Goal: Information Seeking & Learning: Learn about a topic

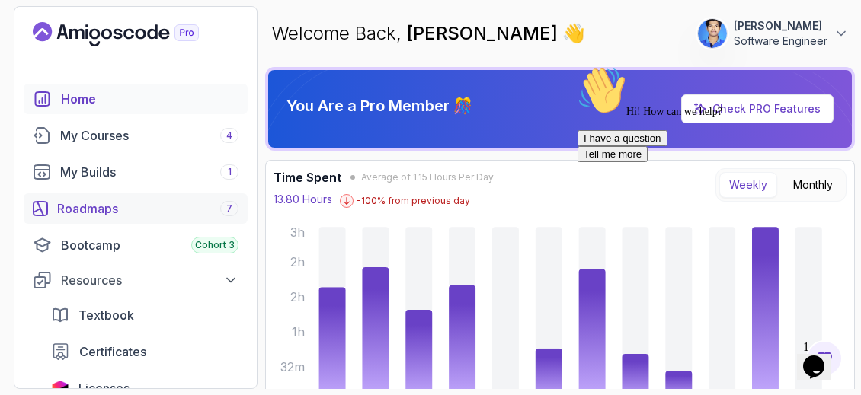
click at [111, 211] on div "Roadmaps 7" at bounding box center [147, 209] width 181 height 18
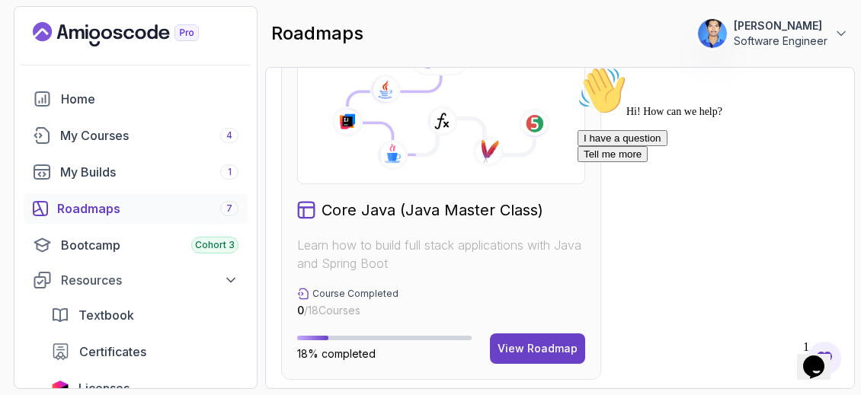
scroll to position [838, 0]
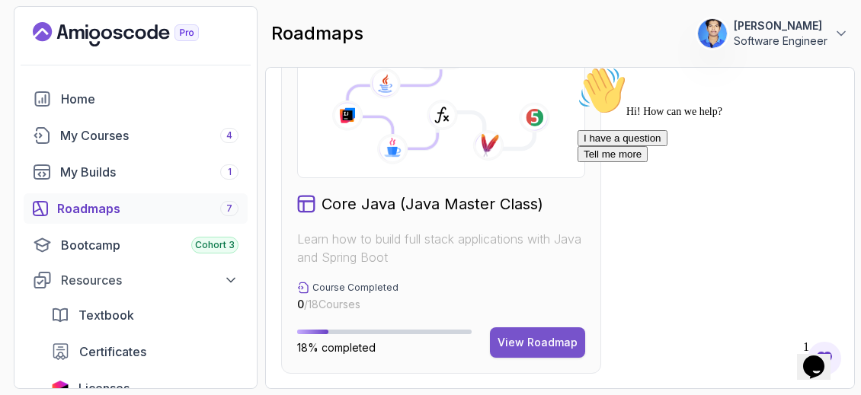
click at [548, 335] on div "View Roadmap" at bounding box center [538, 342] width 80 height 15
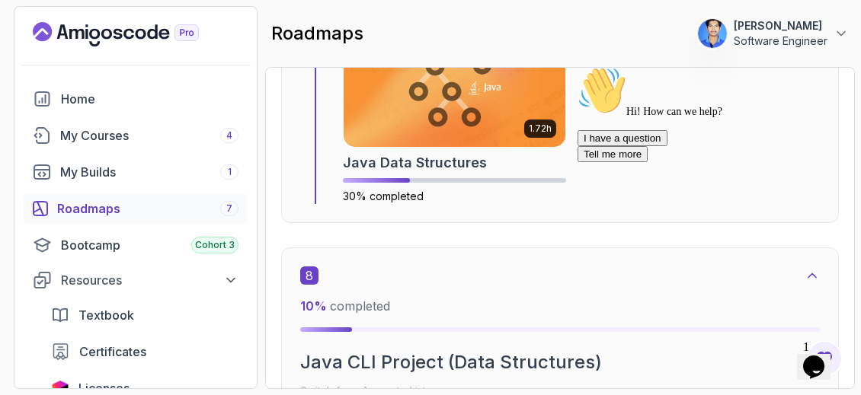
scroll to position [4054, 0]
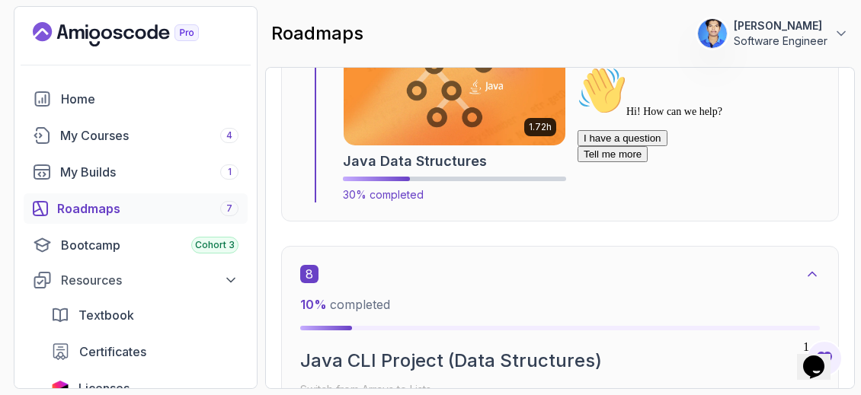
click at [483, 130] on img at bounding box center [454, 83] width 233 height 130
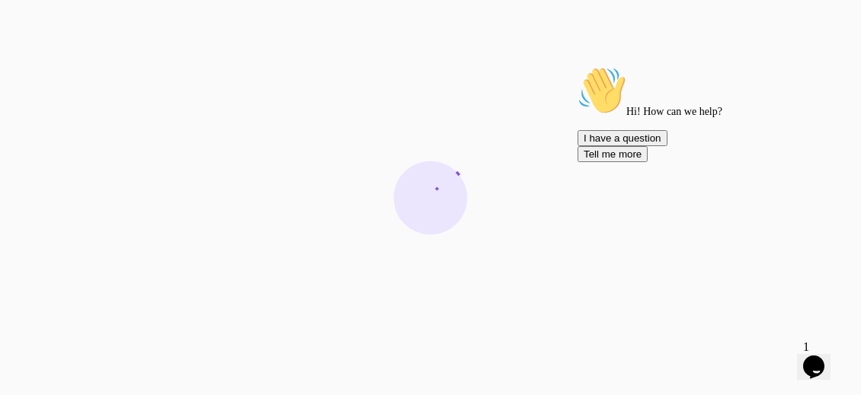
click at [578, 66] on icon "Chat attention grabber" at bounding box center [578, 66] width 0 height 0
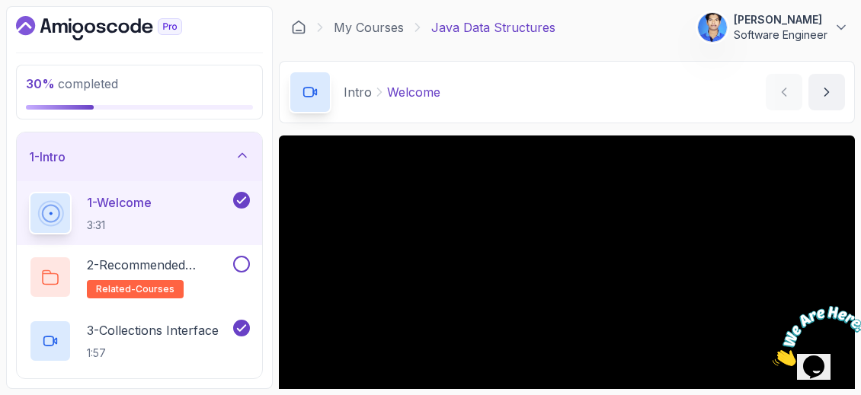
scroll to position [76, 0]
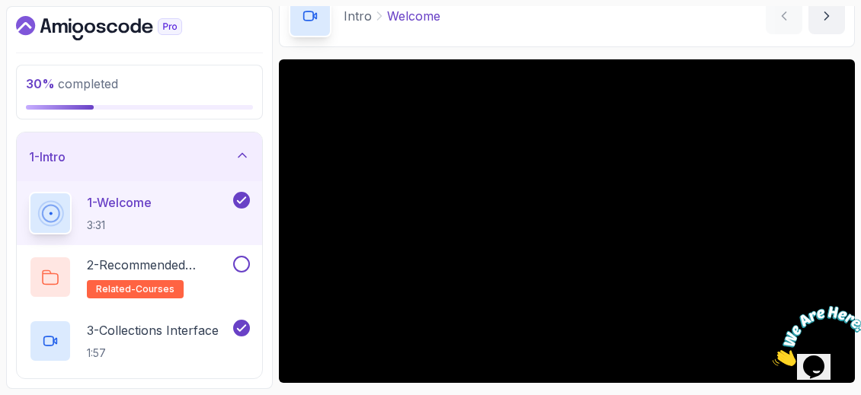
click at [773, 356] on icon "Close" at bounding box center [773, 362] width 0 height 13
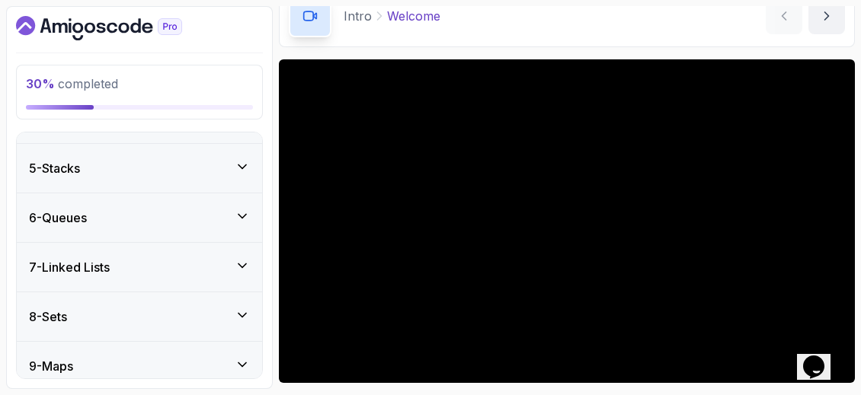
scroll to position [347, 0]
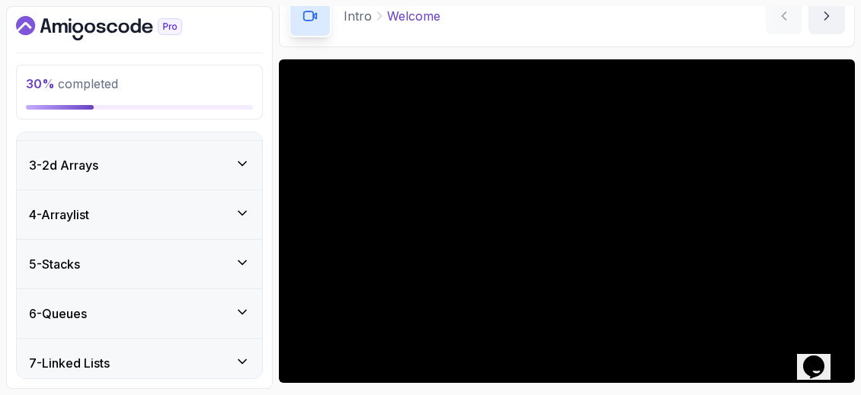
click at [238, 310] on icon at bounding box center [242, 312] width 15 height 15
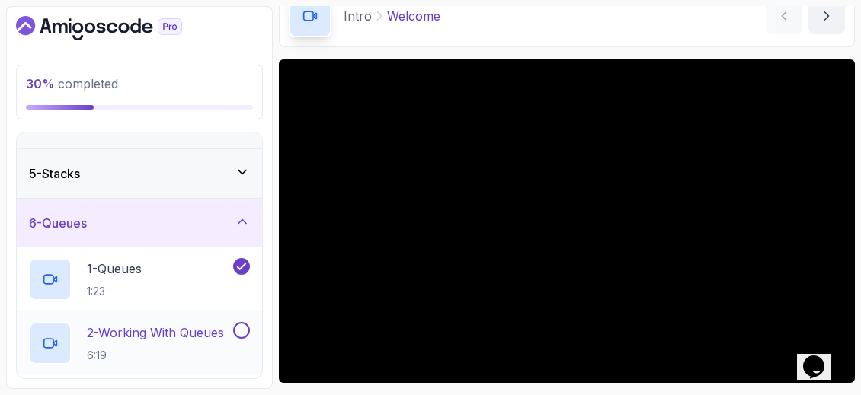
scroll to position [244, 0]
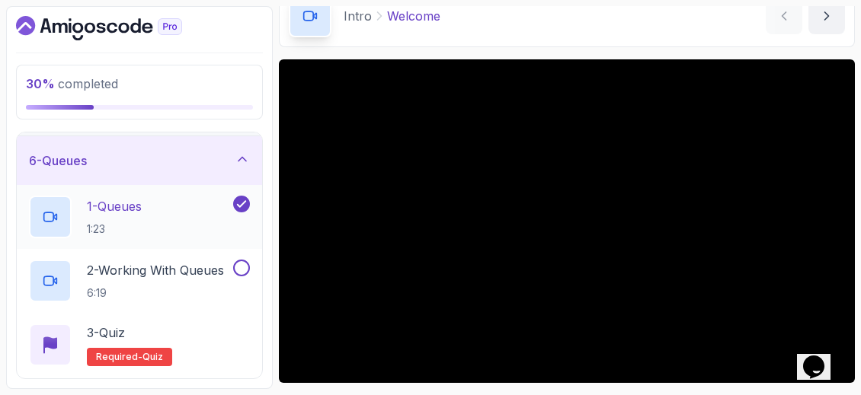
click at [194, 224] on div "1 - Queues 1:23" at bounding box center [129, 217] width 201 height 43
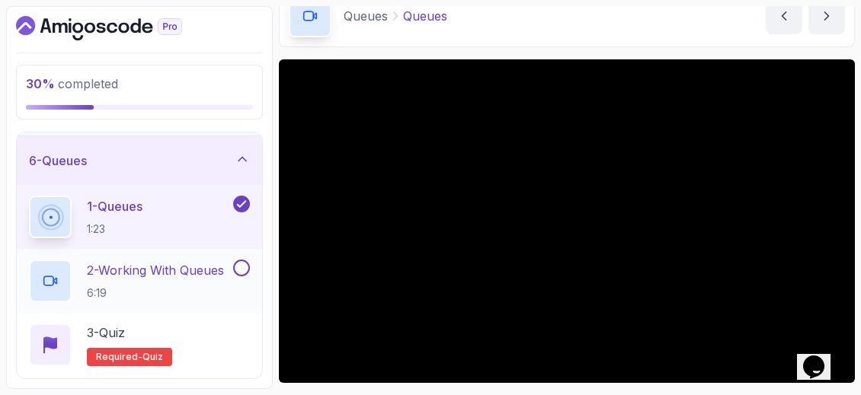
click at [29, 196] on button "1 - Queues 1:23" at bounding box center [139, 217] width 221 height 43
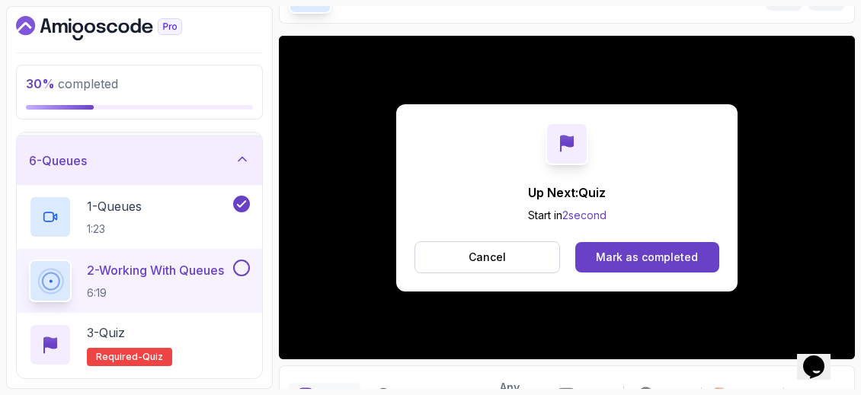
scroll to position [189, 0]
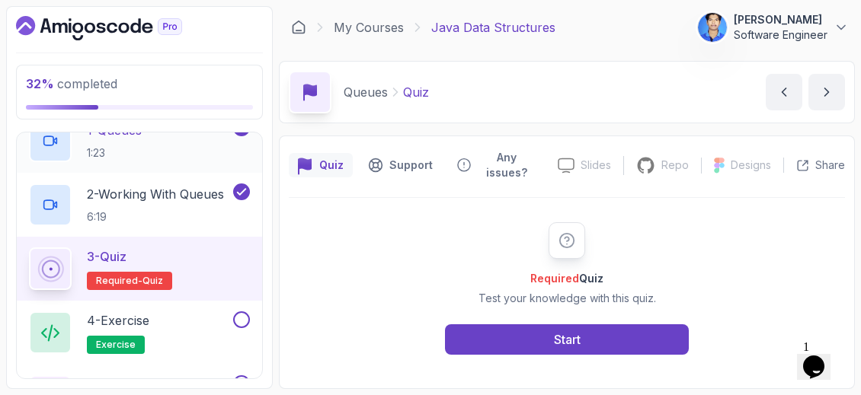
scroll to position [396, 0]
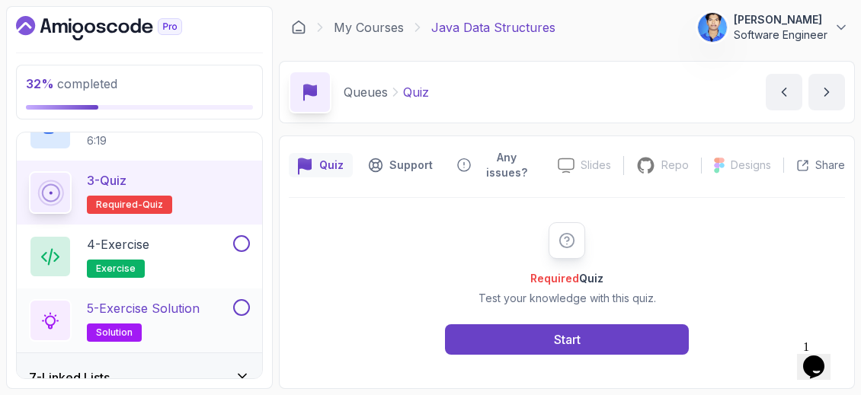
click at [200, 306] on p "5 - Exercise Solution" at bounding box center [143, 308] width 113 height 18
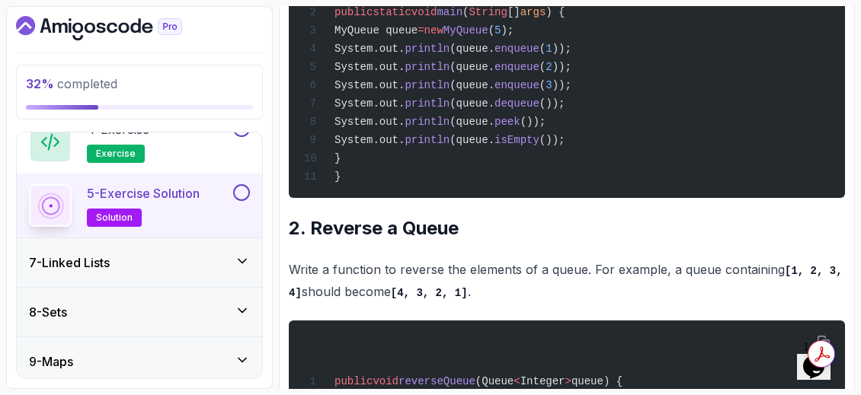
scroll to position [563, 0]
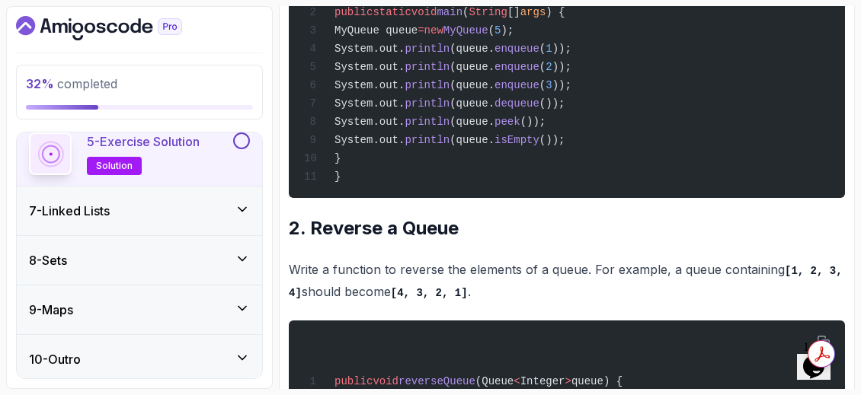
click at [172, 216] on div "7 - Linked Lists" at bounding box center [139, 211] width 221 height 18
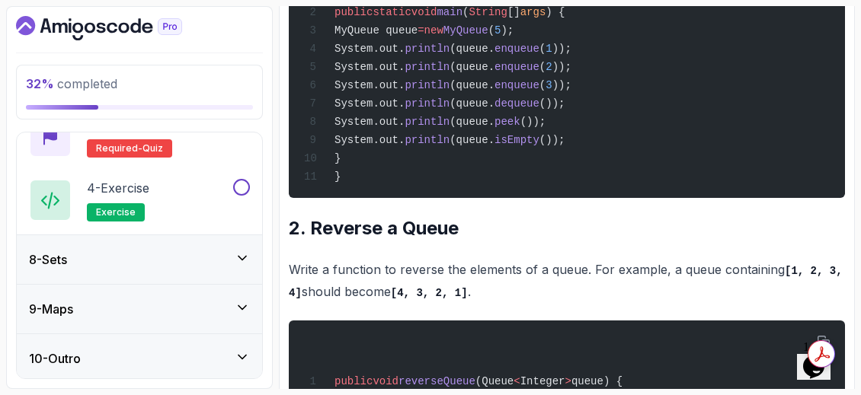
scroll to position [244, 0]
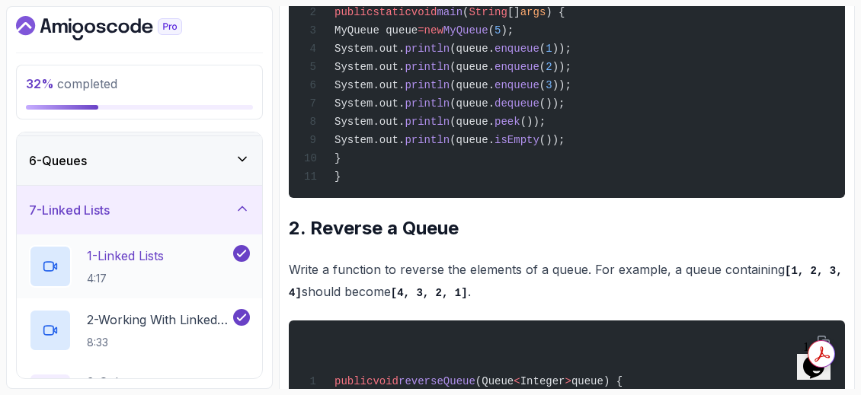
click at [164, 264] on h2 "1 - Linked Lists 4:17" at bounding box center [125, 267] width 77 height 40
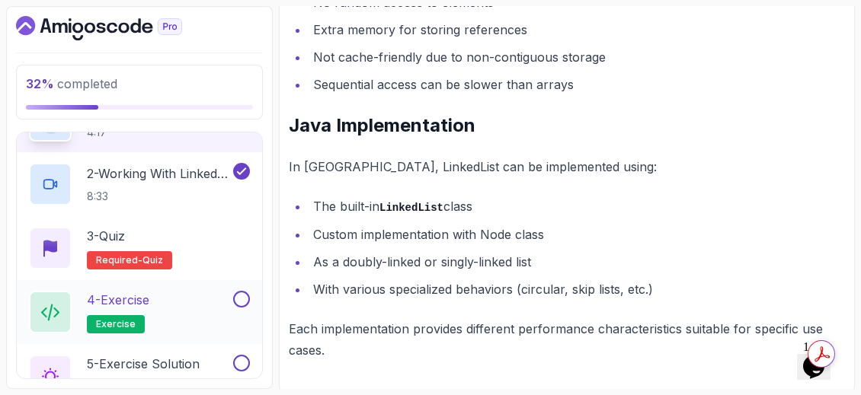
scroll to position [396, 0]
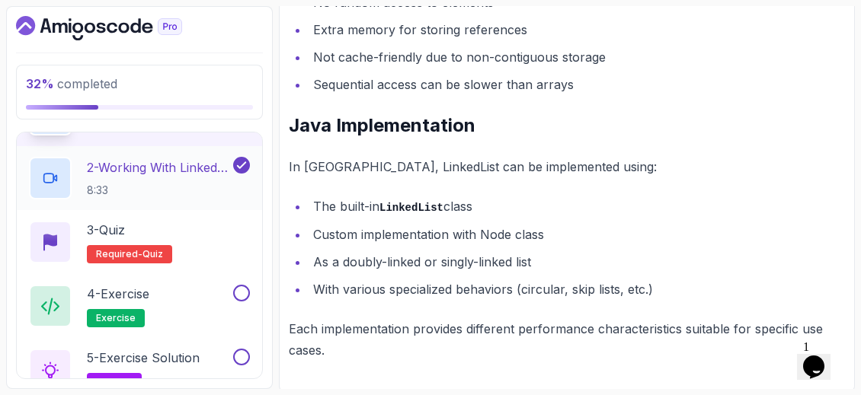
click at [154, 162] on p "2 - Working With Linked Lists" at bounding box center [158, 167] width 143 height 18
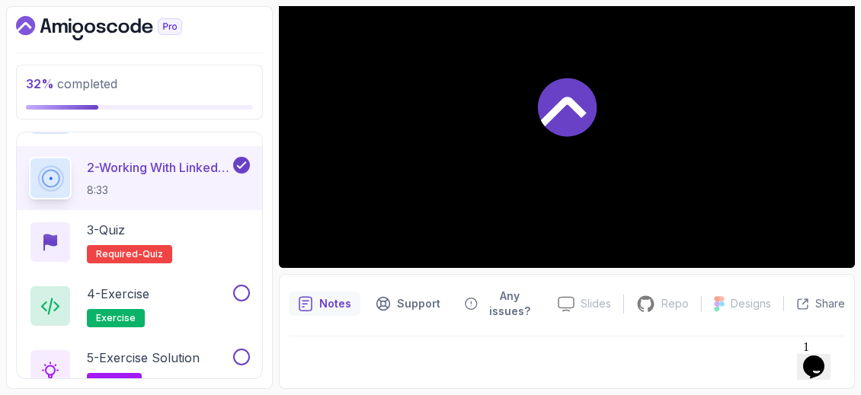
scroll to position [189, 0]
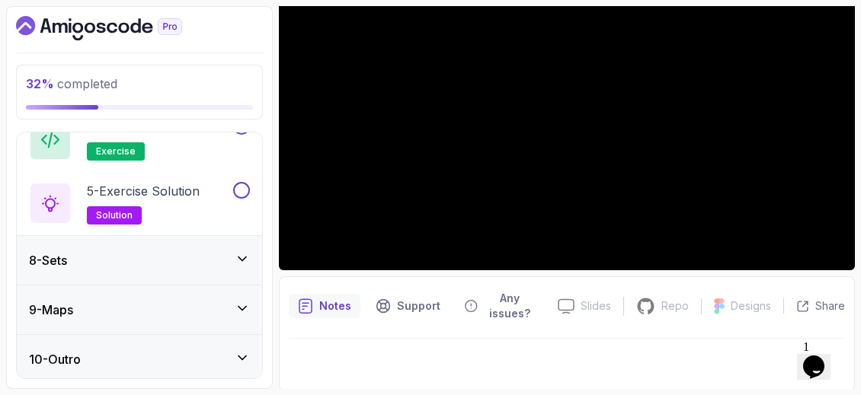
click at [223, 256] on div "8 - Sets" at bounding box center [139, 260] width 221 height 18
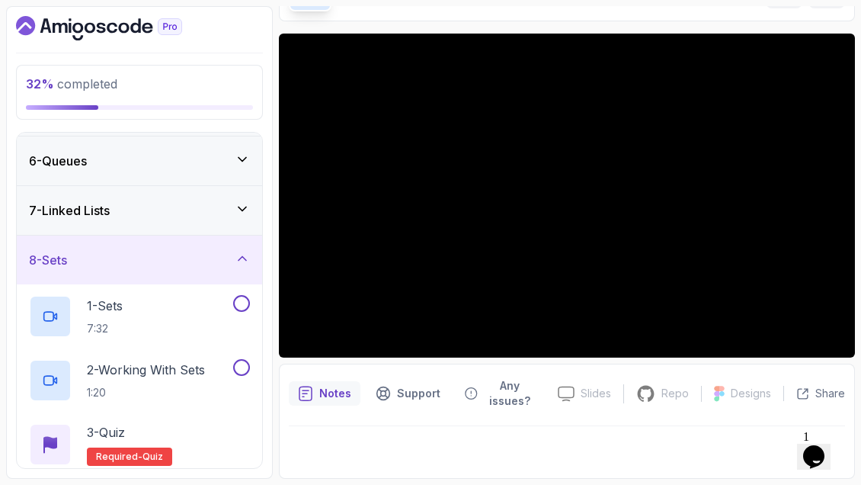
scroll to position [100, 0]
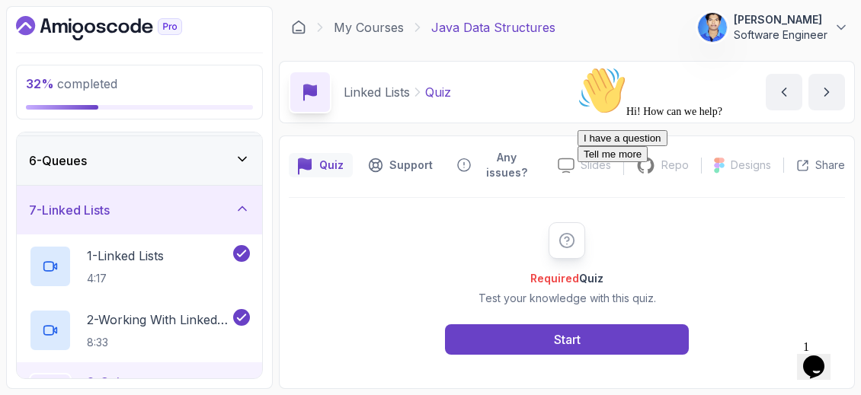
click at [578, 66] on icon "Chat attention grabber" at bounding box center [578, 66] width 0 height 0
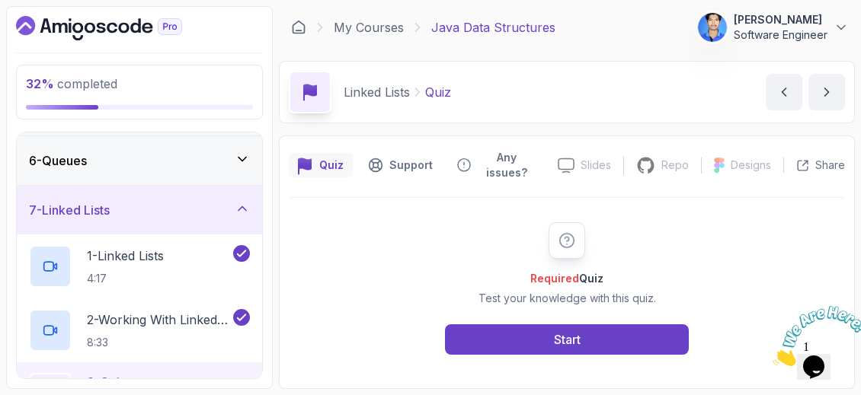
click at [773, 356] on icon "Close" at bounding box center [773, 362] width 0 height 13
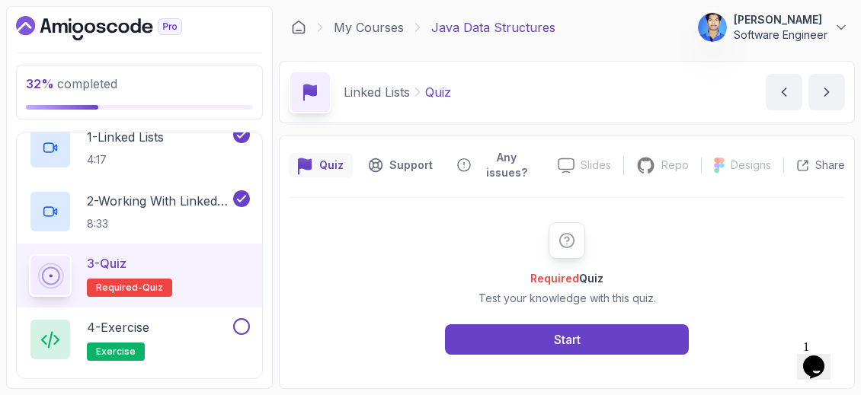
scroll to position [244, 0]
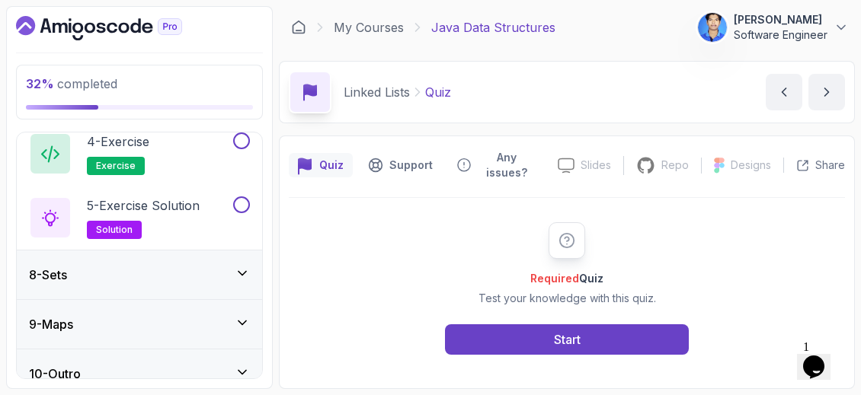
click at [159, 280] on div "8 - Sets" at bounding box center [139, 275] width 245 height 49
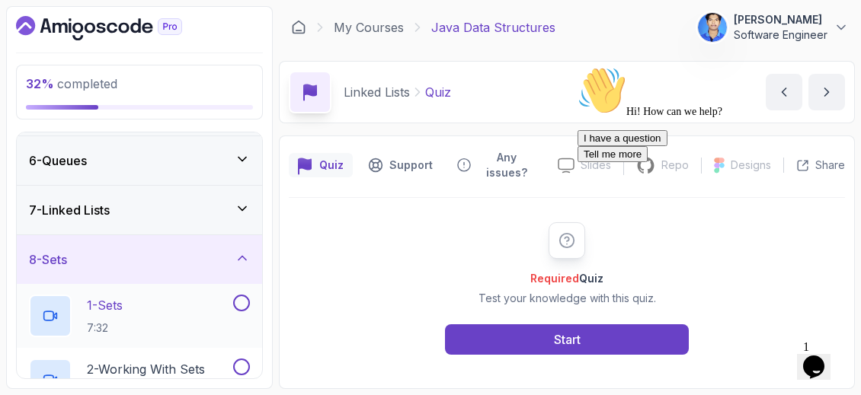
click at [158, 302] on div "1 - Sets 7:32" at bounding box center [129, 316] width 201 height 43
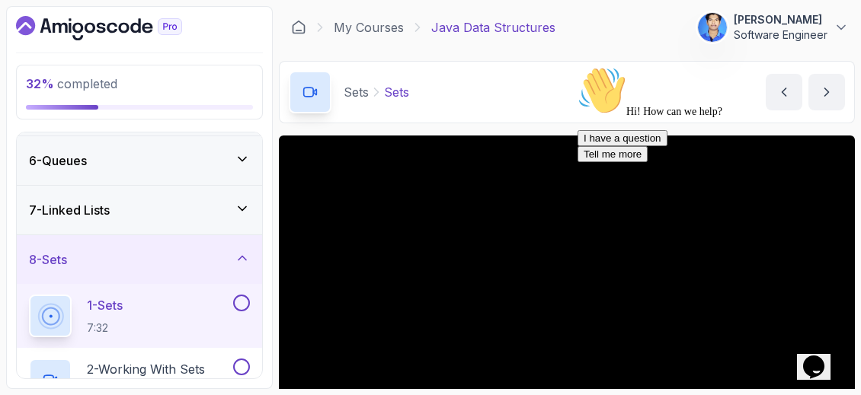
click at [578, 66] on icon "Chat attention grabber" at bounding box center [578, 66] width 0 height 0
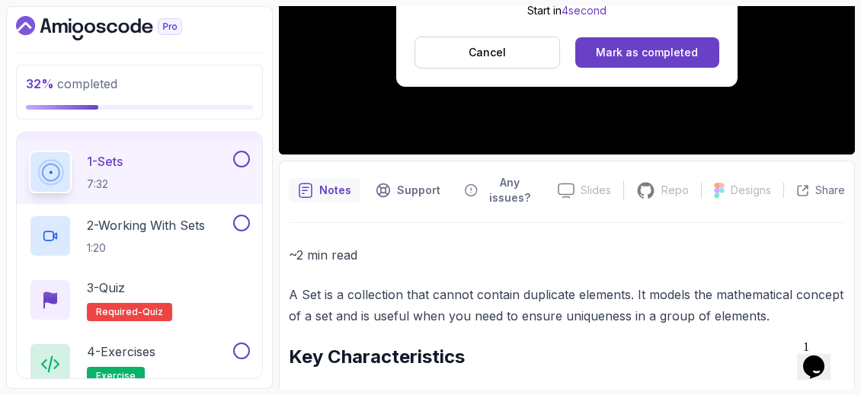
scroll to position [472, 0]
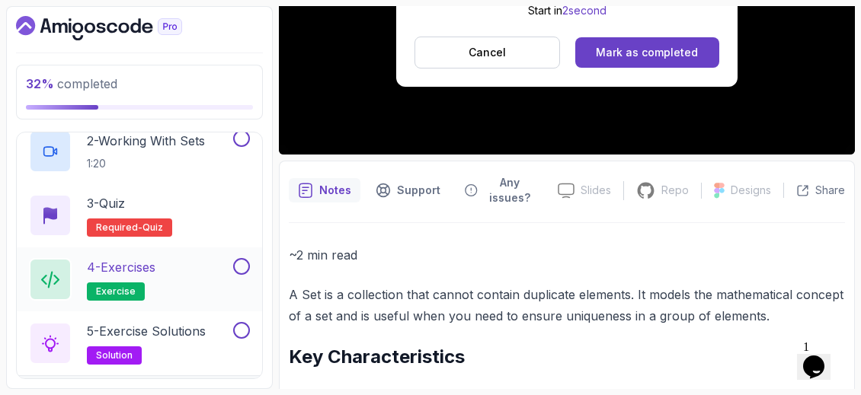
click at [142, 264] on p "4 - Exercises" at bounding box center [121, 267] width 69 height 18
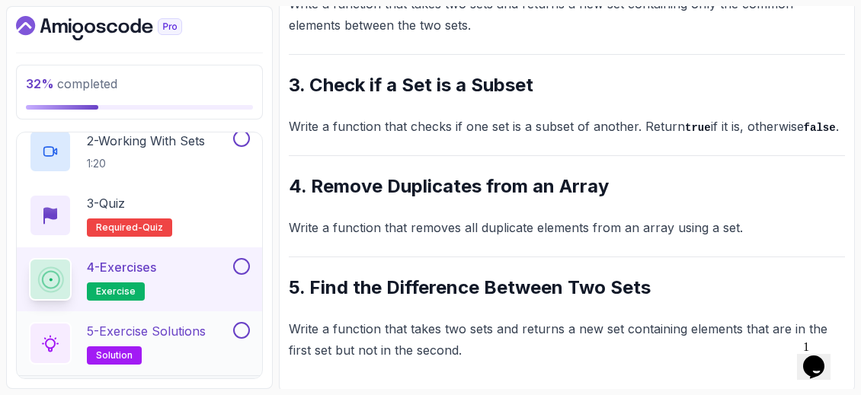
scroll to position [549, 0]
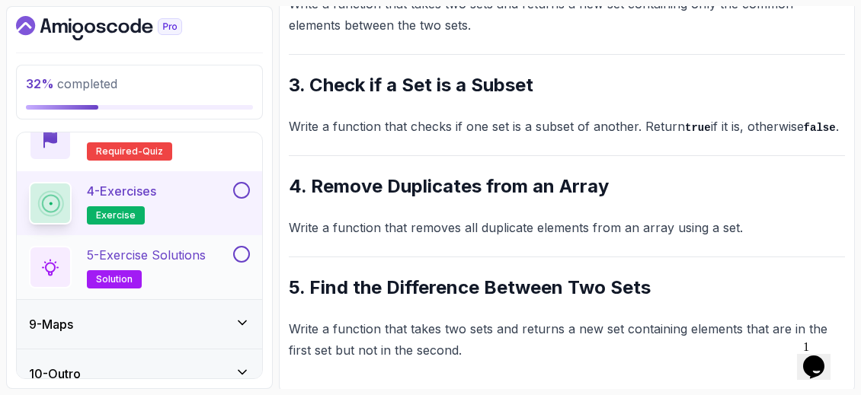
click at [171, 264] on h2 "5 - Exercise Solutions solution" at bounding box center [146, 267] width 119 height 43
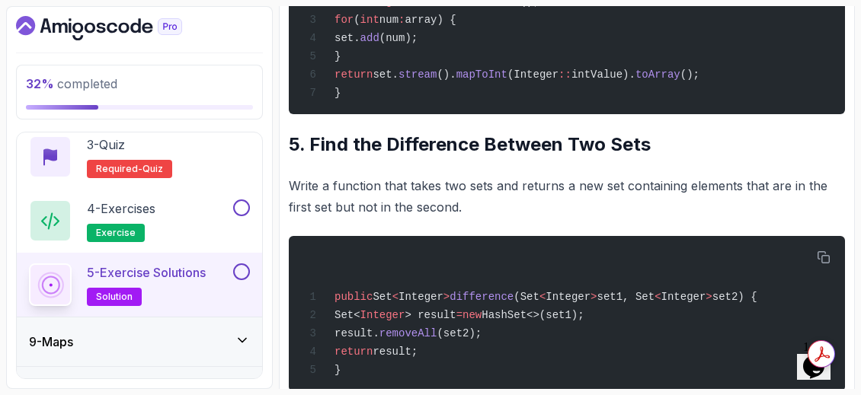
scroll to position [563, 0]
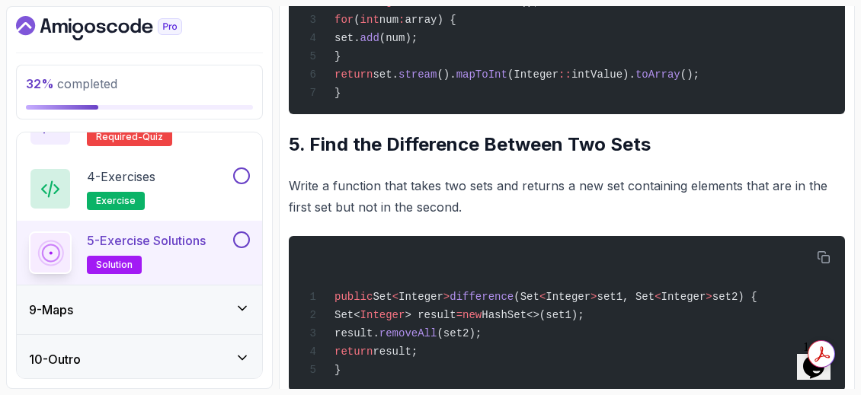
click at [219, 315] on div "9 - Maps" at bounding box center [139, 310] width 221 height 18
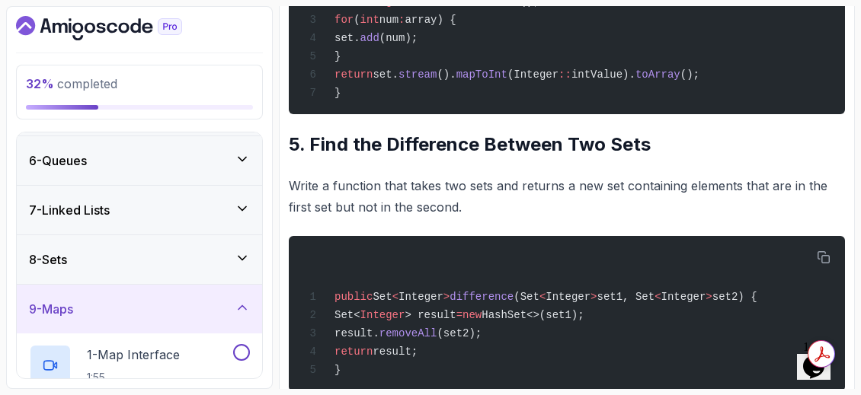
scroll to position [396, 0]
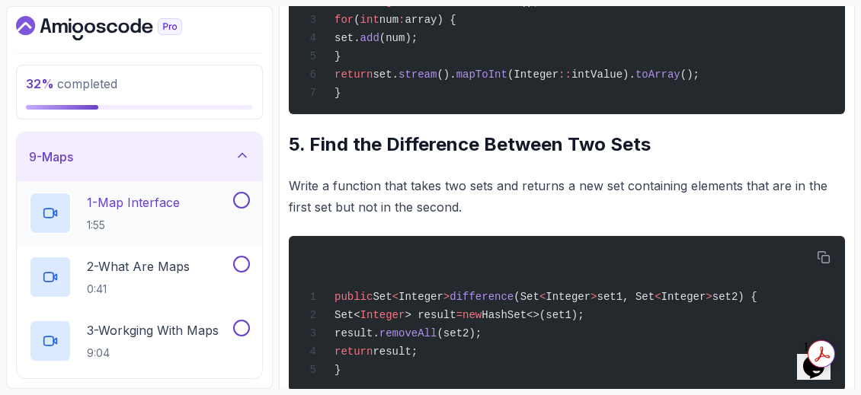
click at [190, 224] on div "1 - Map Interface 1:55" at bounding box center [129, 213] width 201 height 43
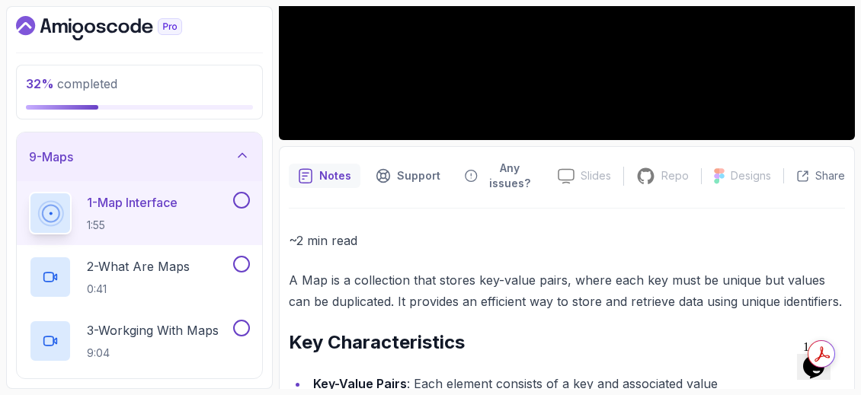
scroll to position [162, 0]
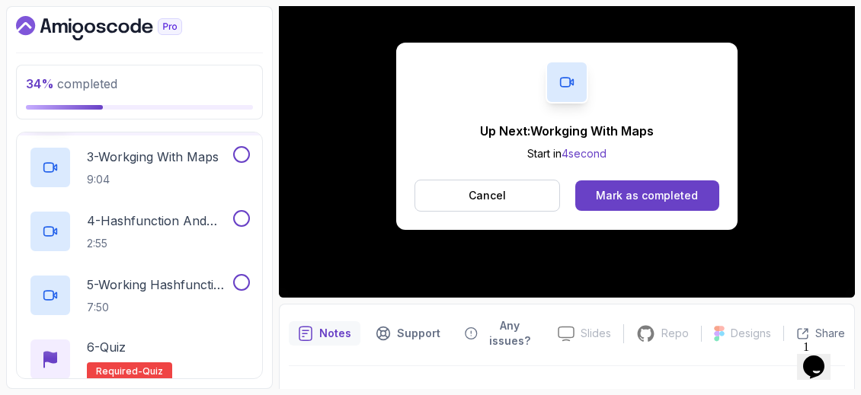
scroll to position [549, 0]
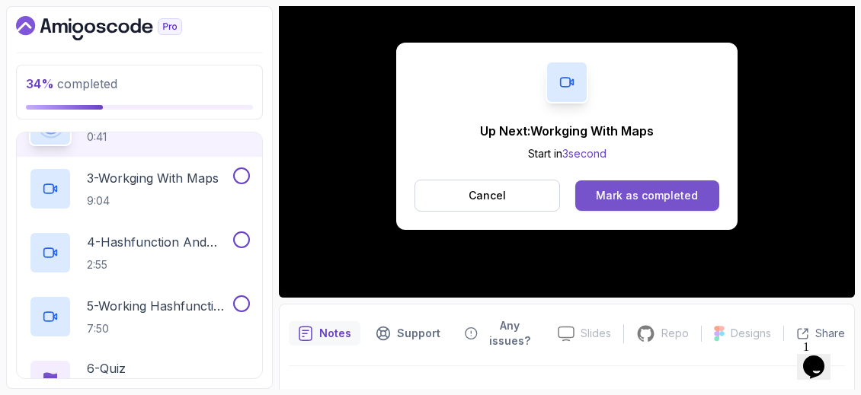
click at [621, 191] on div "Mark as completed" at bounding box center [647, 195] width 102 height 15
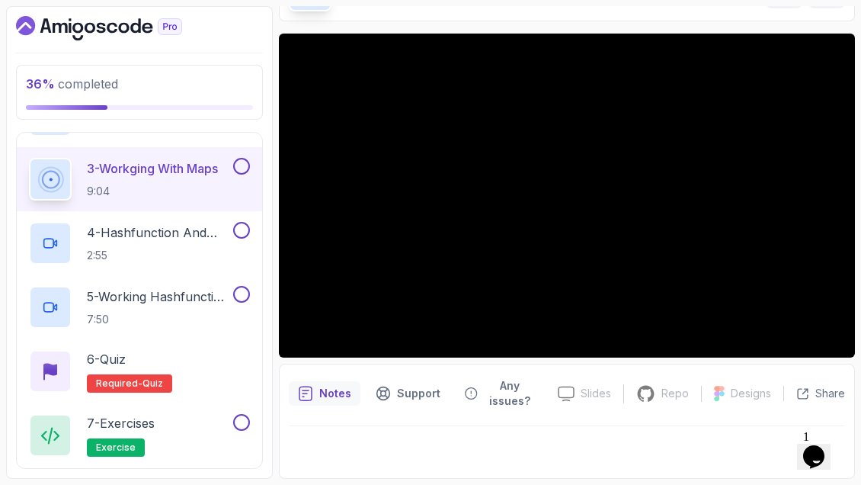
scroll to position [100, 0]
